Goal: Task Accomplishment & Management: Use online tool/utility

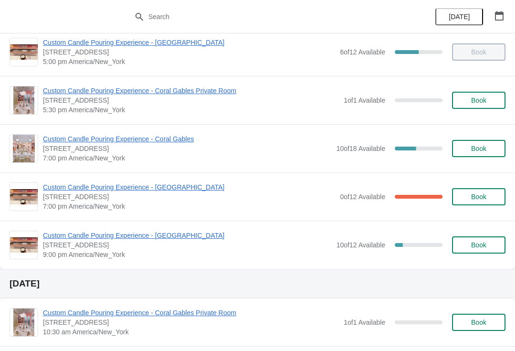
scroll to position [496, 0]
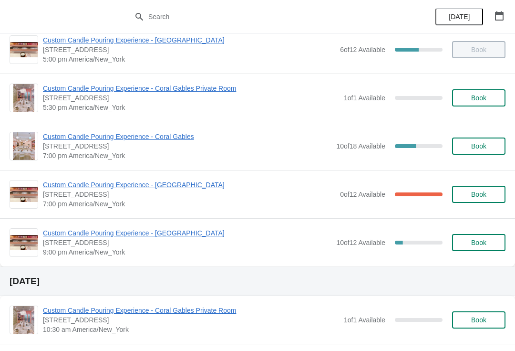
click at [481, 147] on span "Book" at bounding box center [478, 146] width 15 height 8
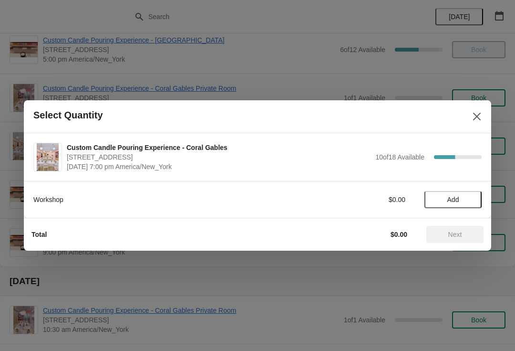
click at [434, 206] on button "Add" at bounding box center [452, 199] width 57 height 17
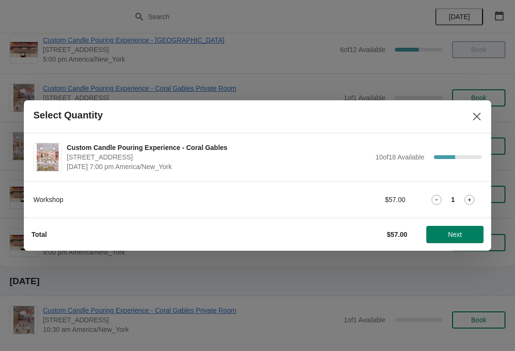
click at [457, 233] on span "Next" at bounding box center [455, 234] width 14 height 8
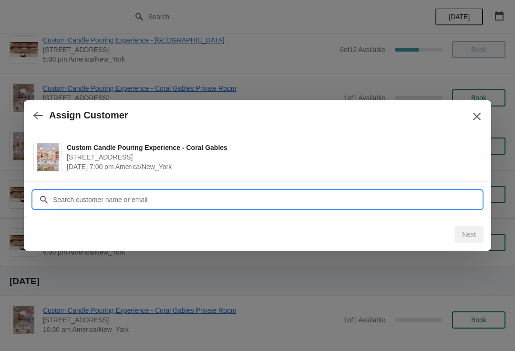
click at [372, 201] on input "Customer" at bounding box center [266, 199] width 429 height 17
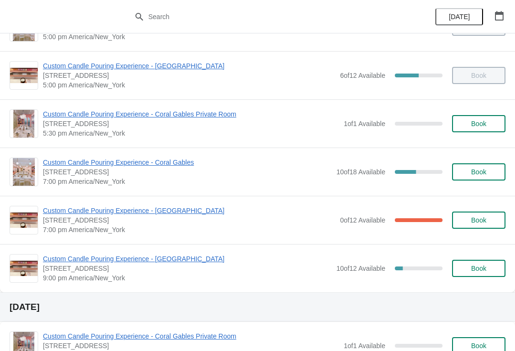
scroll to position [460, 0]
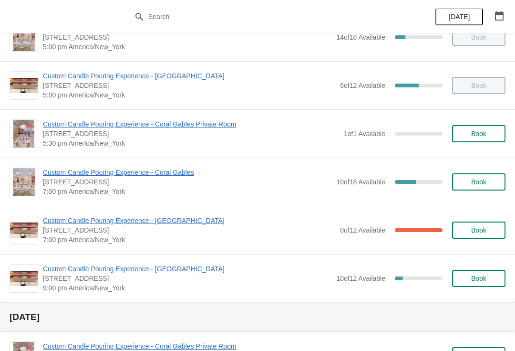
click at [175, 176] on span "Custom Candle Pouring Experience - Coral Gables" at bounding box center [187, 172] width 289 height 10
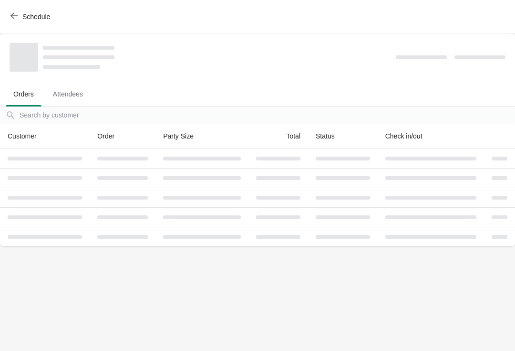
scroll to position [0, 0]
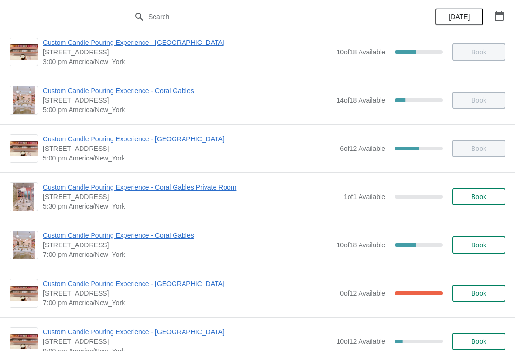
scroll to position [445, 0]
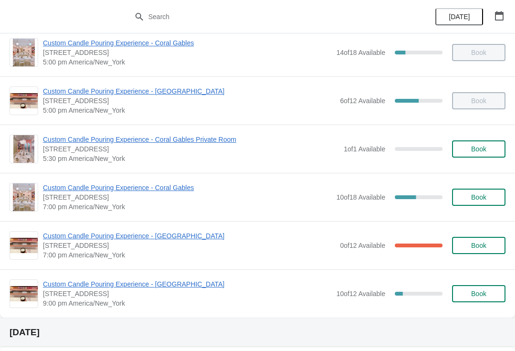
click at [128, 188] on span "Custom Candle Pouring Experience - Coral Gables" at bounding box center [187, 188] width 289 height 10
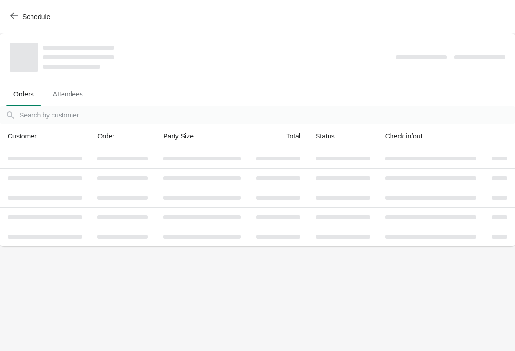
scroll to position [0, 0]
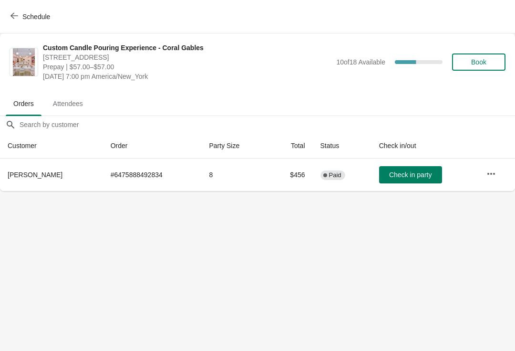
click at [475, 63] on span "Book" at bounding box center [478, 62] width 15 height 8
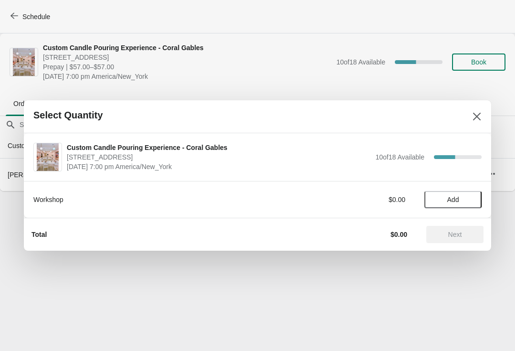
click at [455, 196] on span "Add" at bounding box center [453, 200] width 12 height 8
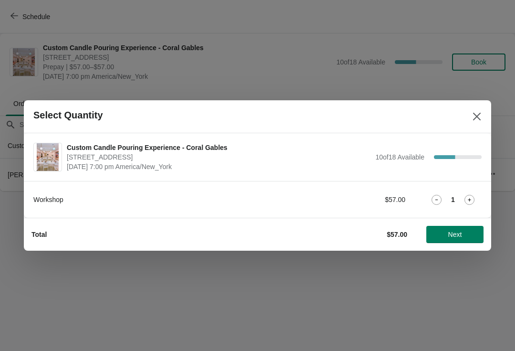
click at [446, 232] on span "Next" at bounding box center [455, 234] width 42 height 8
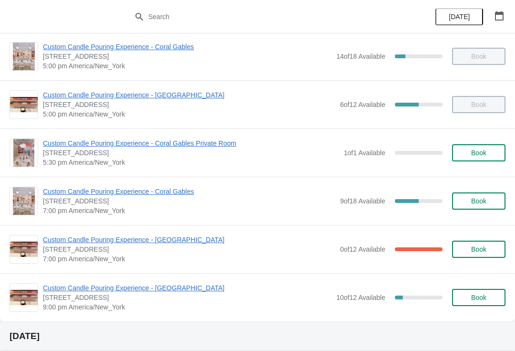
scroll to position [440, 0]
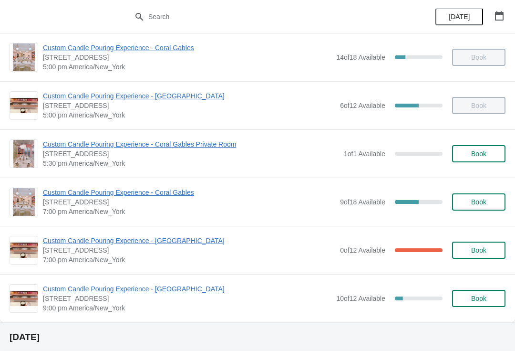
click at [144, 196] on span "Custom Candle Pouring Experience - Coral Gables" at bounding box center [189, 192] width 292 height 10
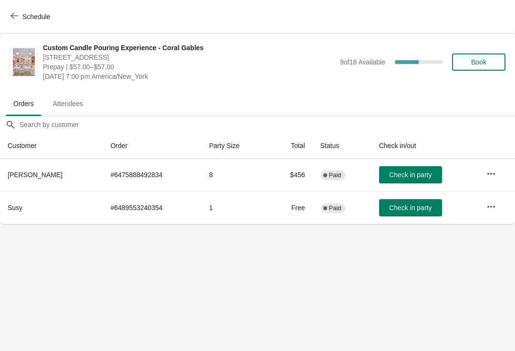
click at [410, 212] on button "Check in party" at bounding box center [410, 207] width 63 height 17
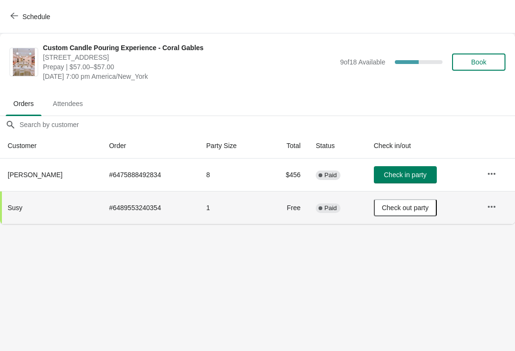
click at [421, 174] on span "Check in party" at bounding box center [405, 175] width 42 height 8
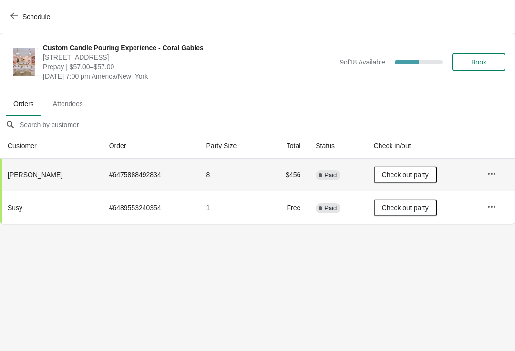
click at [496, 171] on icon "button" at bounding box center [492, 174] width 10 height 10
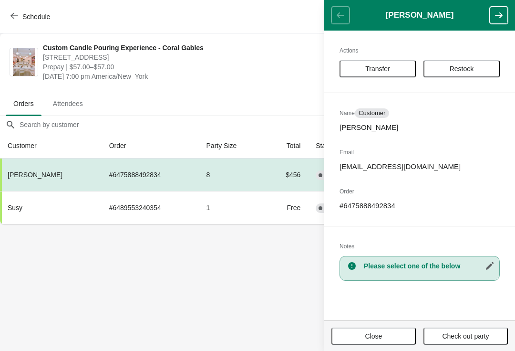
click at [462, 65] on span "Restock" at bounding box center [462, 69] width 24 height 8
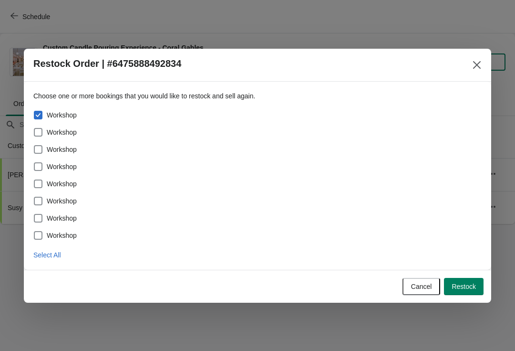
click at [465, 283] on span "Restock" at bounding box center [464, 286] width 24 height 8
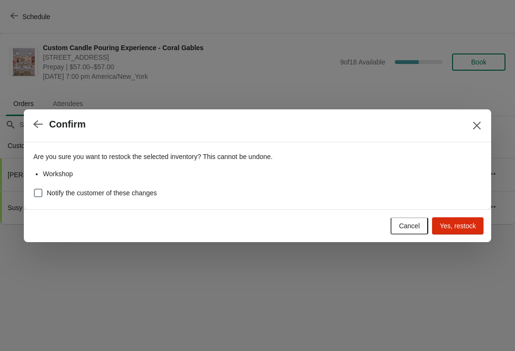
click at [459, 223] on span "Yes, restock" at bounding box center [458, 226] width 36 height 8
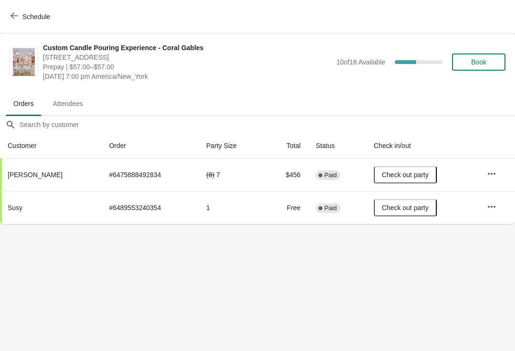
click at [487, 177] on button "button" at bounding box center [491, 173] width 17 height 17
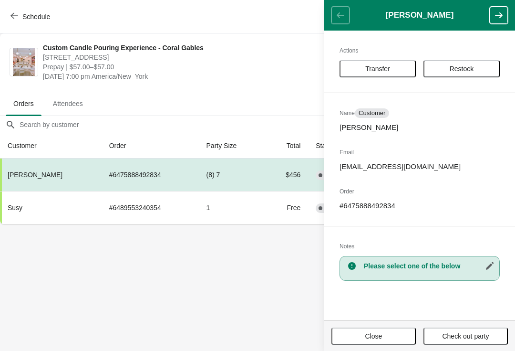
click at [452, 56] on div "Actions Transfer Restock Name Customer [PERSON_NAME] Email [EMAIL_ADDRESS][DOMA…" at bounding box center [419, 175] width 191 height 289
click at [460, 66] on span "Restock" at bounding box center [462, 69] width 24 height 8
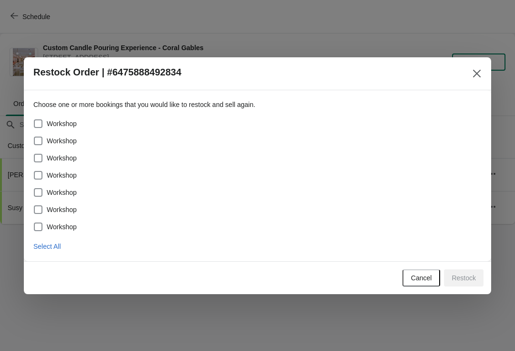
click at [475, 73] on icon "Close" at bounding box center [477, 74] width 10 height 10
